Goal: Task Accomplishment & Management: Manage account settings

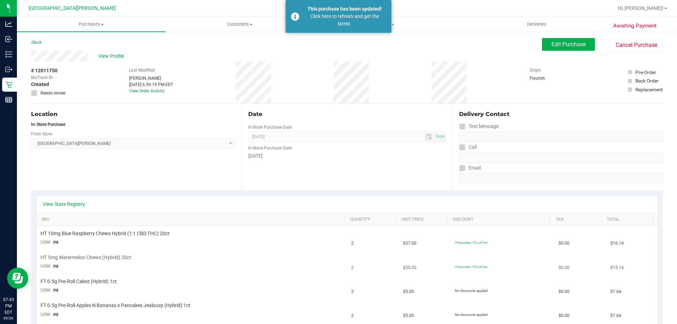
scroll to position [176, 0]
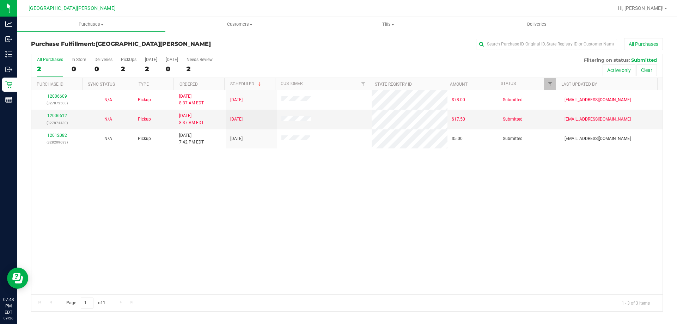
click at [169, 229] on div "12006609 (327873500) N/A Pickup [DATE] 8:37 AM EDT 9/26/2025 $78.00 Submitted […" at bounding box center [346, 192] width 631 height 204
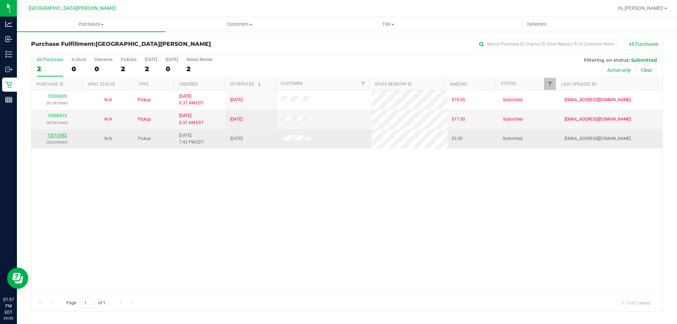
click at [59, 135] on link "12012082" at bounding box center [57, 135] width 20 height 5
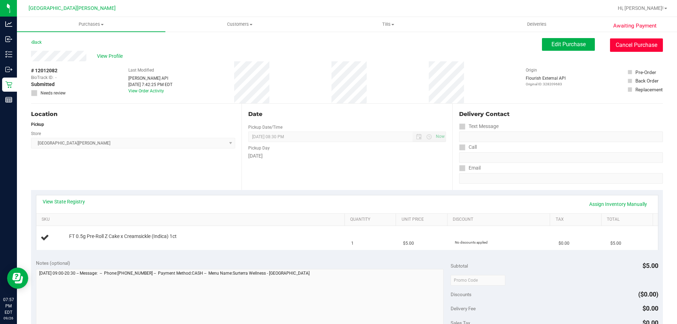
click at [643, 48] on button "Cancel Purchase" at bounding box center [636, 44] width 53 height 13
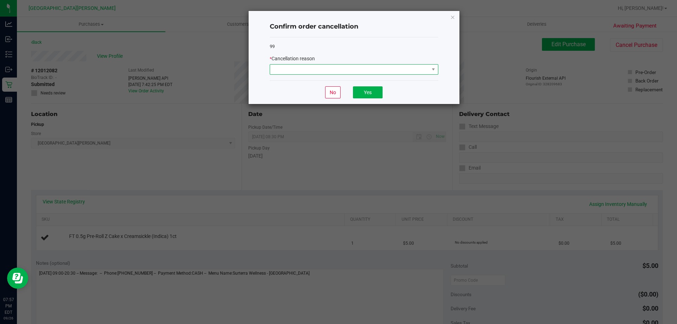
click at [395, 74] on span at bounding box center [349, 70] width 159 height 10
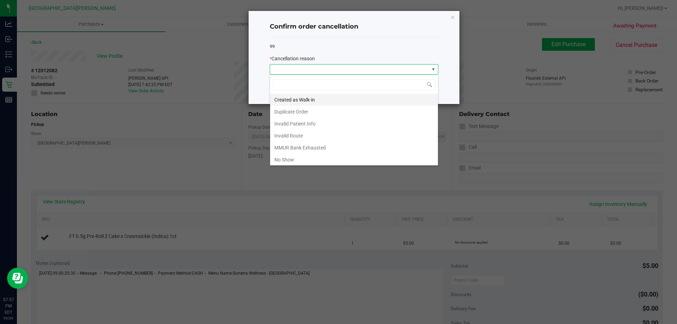
scroll to position [11, 169]
click at [294, 113] on li "Duplicate Order" at bounding box center [354, 112] width 168 height 12
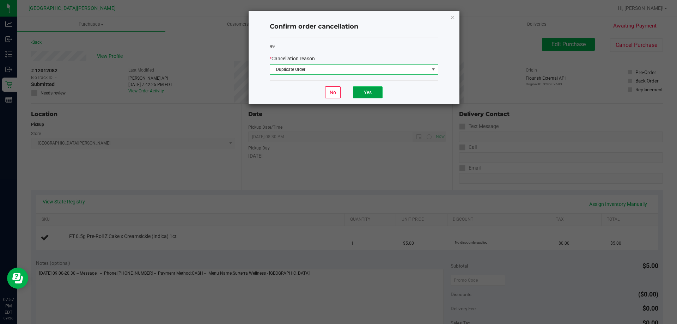
click at [361, 95] on button "Yes" at bounding box center [368, 92] width 30 height 12
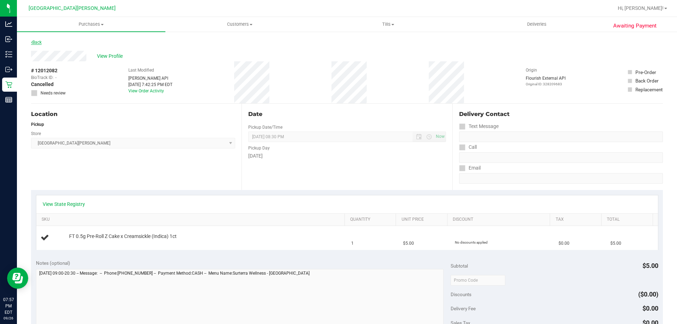
click at [33, 43] on link "Back" at bounding box center [36, 42] width 11 height 5
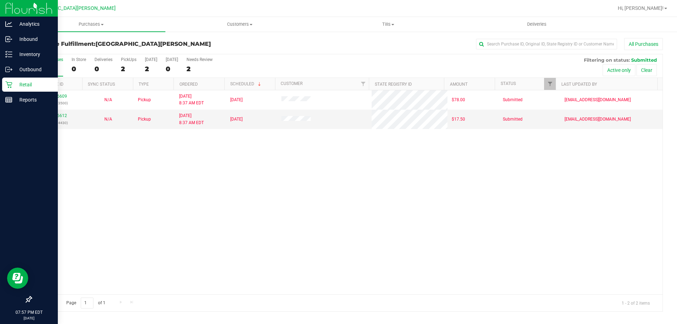
click at [11, 85] on icon at bounding box center [8, 84] width 7 height 7
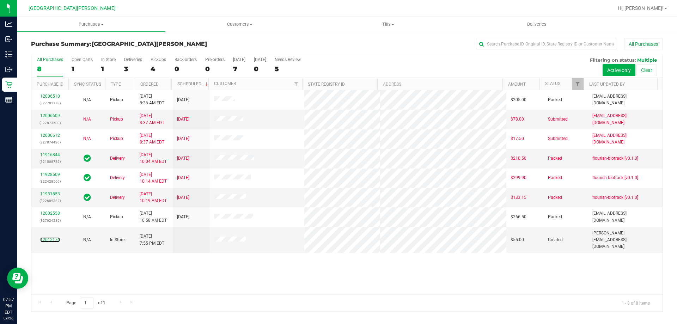
click at [47, 237] on link "12012176" at bounding box center [50, 239] width 20 height 5
